Goal: Find specific page/section: Find specific page/section

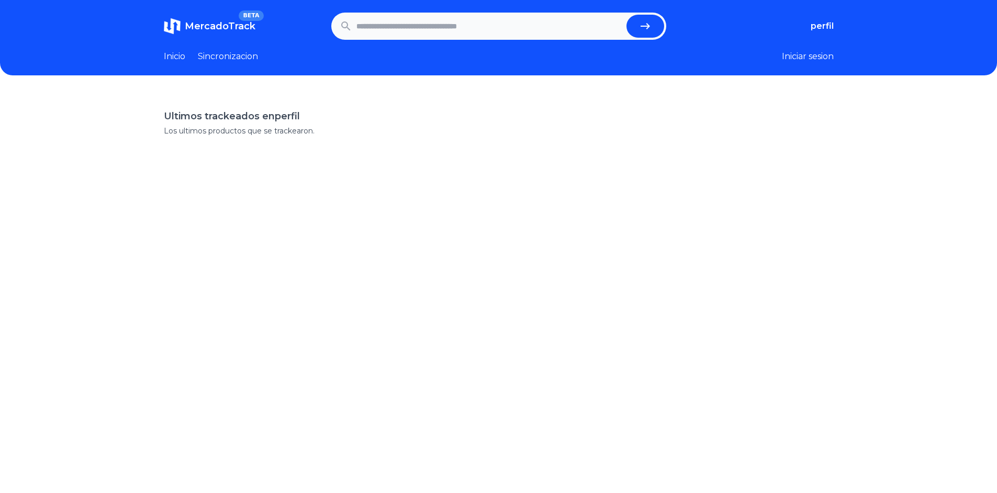
click at [352, 28] on icon at bounding box center [346, 26] width 13 height 13
click at [372, 28] on input "text" at bounding box center [490, 26] width 266 height 23
click at [183, 55] on link "Inicio" at bounding box center [174, 56] width 21 height 13
click at [184, 56] on link "Inicio" at bounding box center [174, 56] width 21 height 13
click at [213, 27] on span "MercadoTrack" at bounding box center [220, 26] width 71 height 12
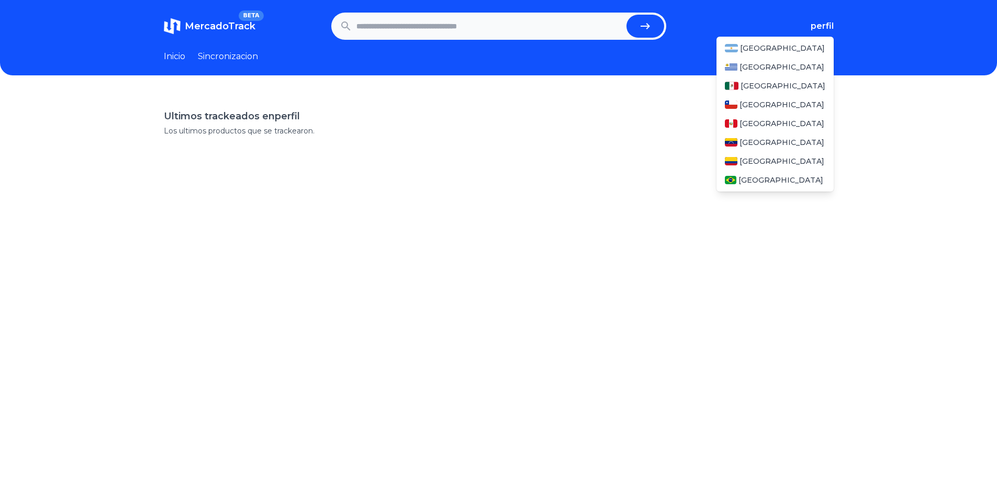
click at [821, 27] on span "perfil" at bounding box center [822, 26] width 23 height 13
click at [796, 41] on div "[GEOGRAPHIC_DATA]" at bounding box center [775, 48] width 117 height 19
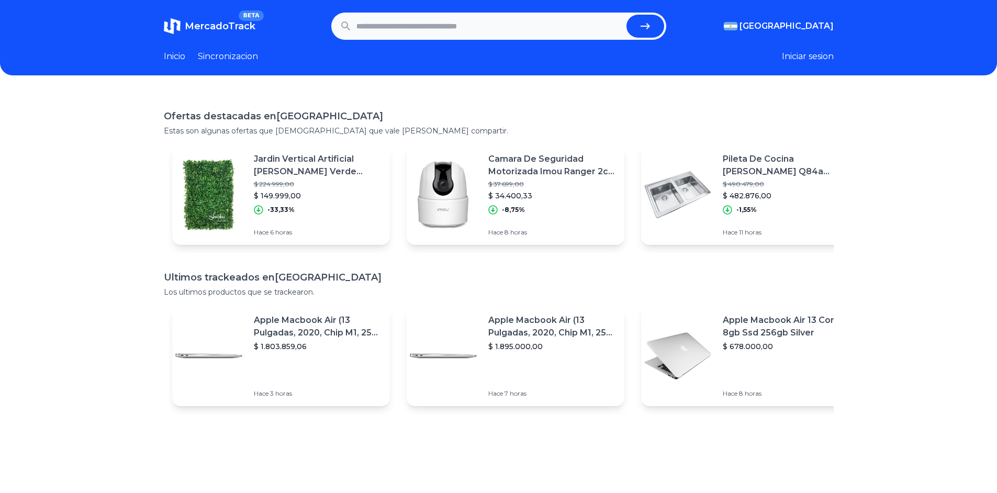
click at [234, 21] on span "MercadoTrack" at bounding box center [220, 26] width 71 height 12
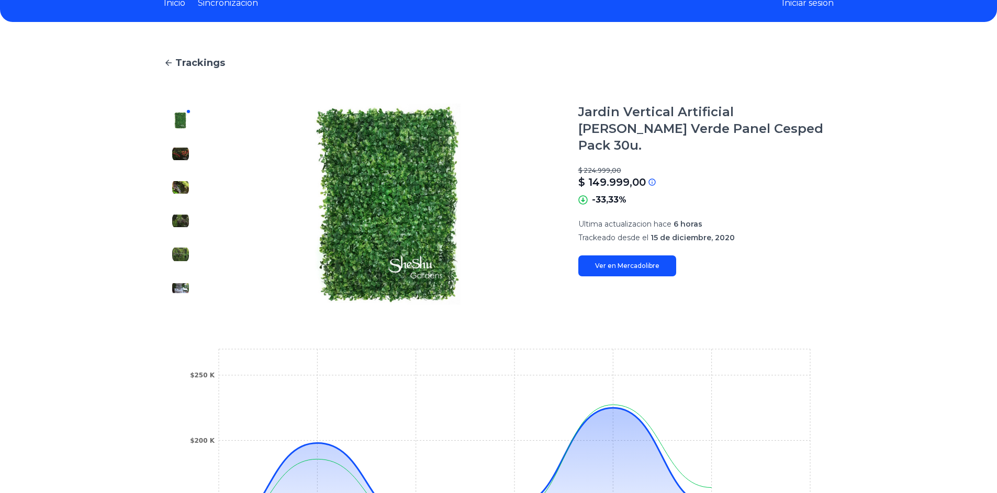
scroll to position [52, 0]
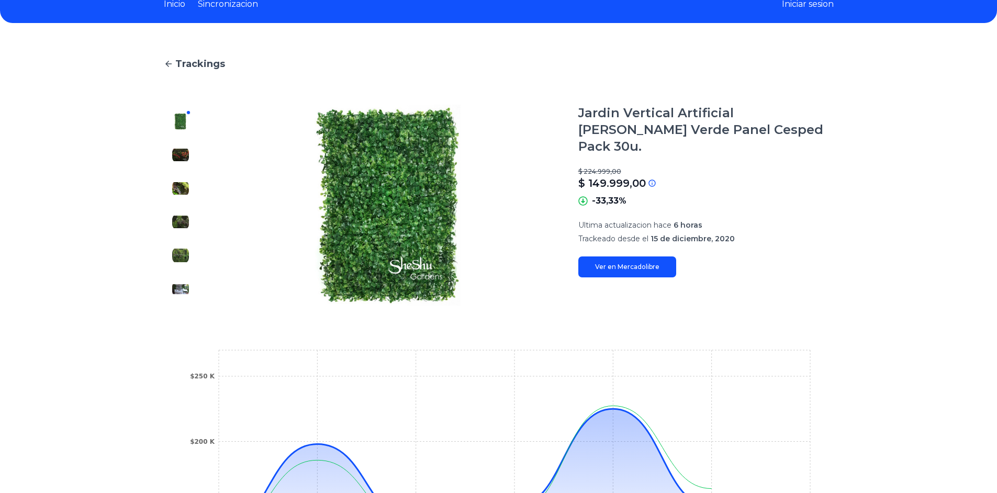
click at [189, 150] on img at bounding box center [180, 155] width 17 height 17
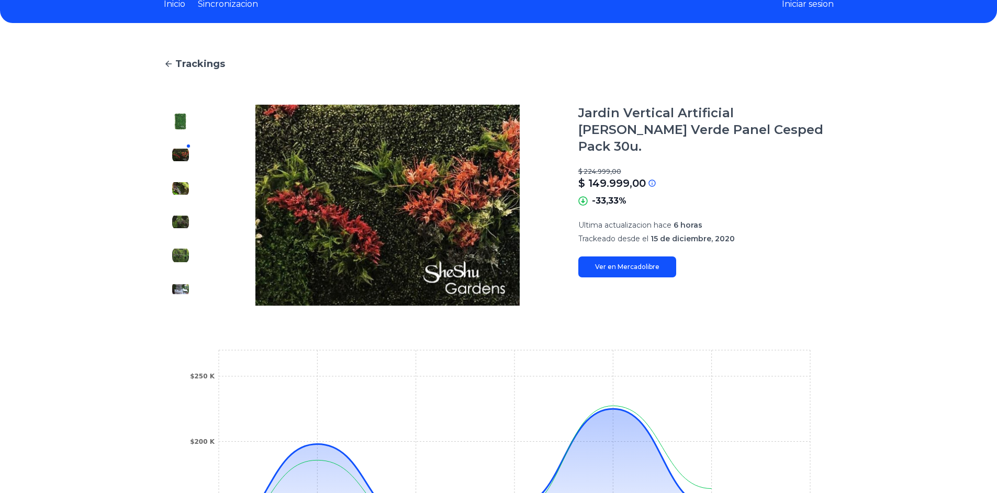
click at [188, 183] on img at bounding box center [180, 188] width 17 height 17
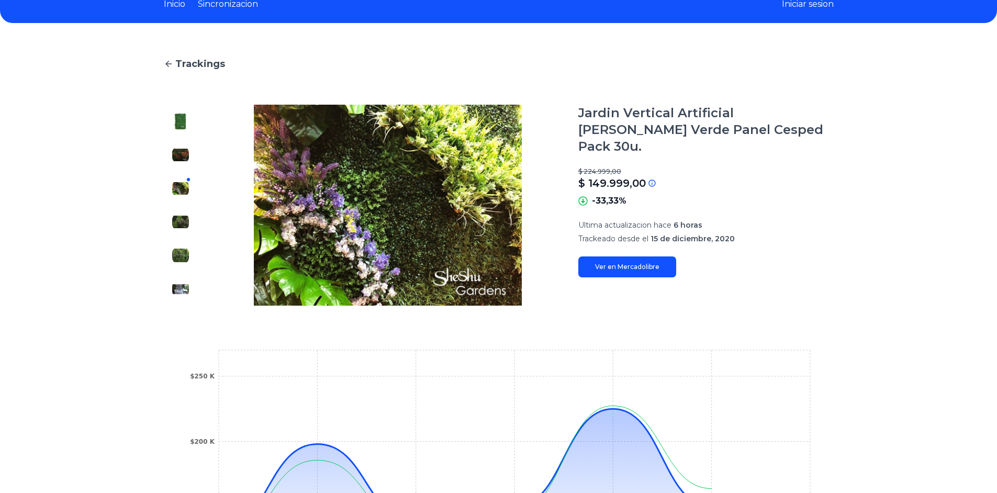
click at [184, 225] on img at bounding box center [180, 222] width 17 height 17
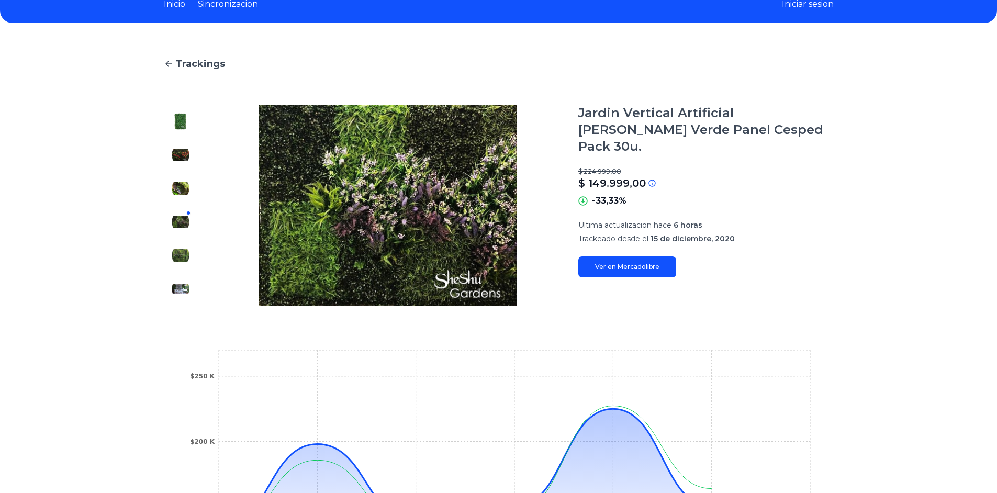
click at [186, 253] on img at bounding box center [180, 255] width 17 height 17
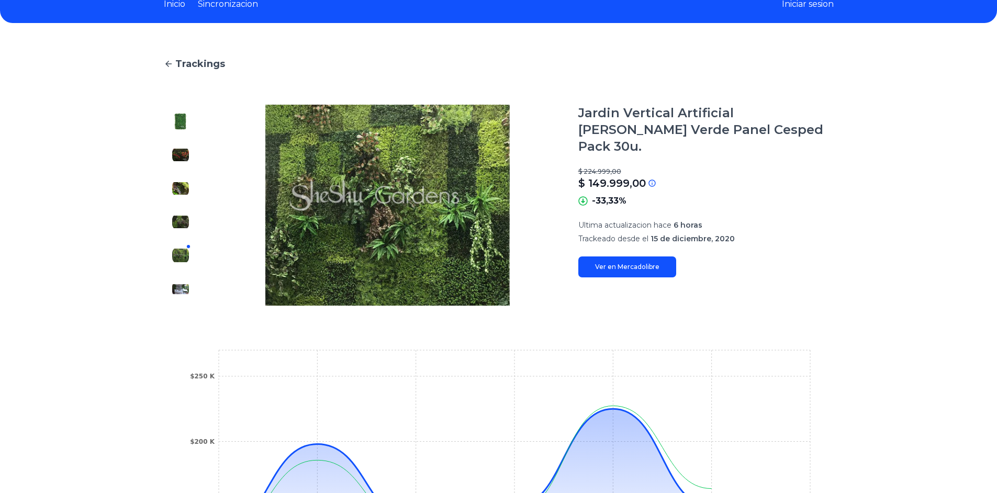
click at [180, 290] on img at bounding box center [180, 289] width 17 height 17
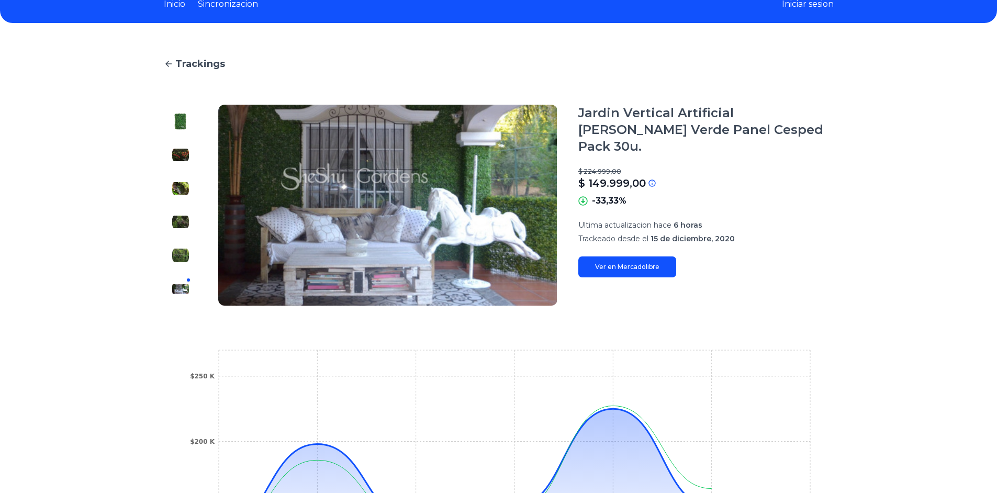
click at [648, 257] on link "Ver en Mercadolibre" at bounding box center [628, 267] width 98 height 21
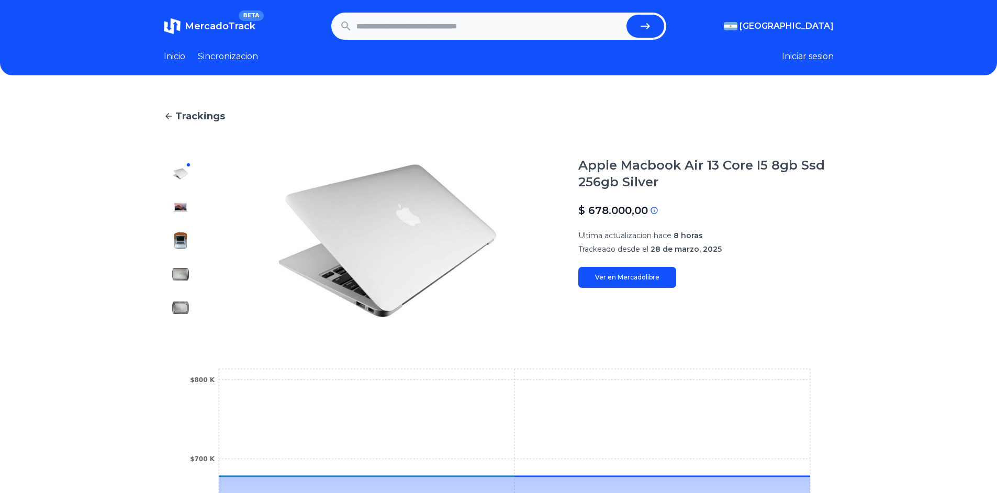
click at [635, 270] on link "Ver en Mercadolibre" at bounding box center [628, 277] width 98 height 21
